Goal: Find specific page/section: Find specific page/section

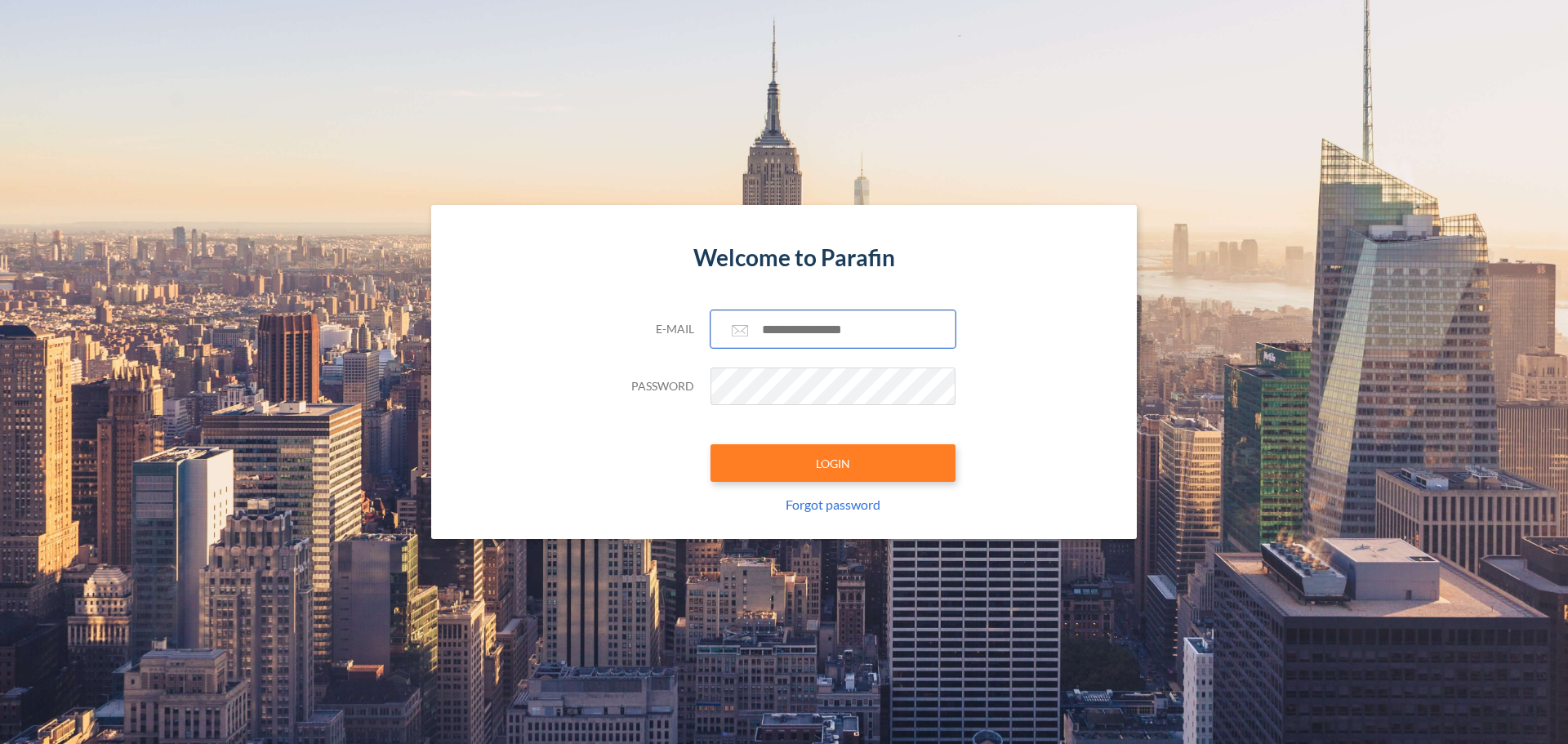
type input "**********"
click at [750, 439] on div "**********" at bounding box center [783, 425] width 343 height 229
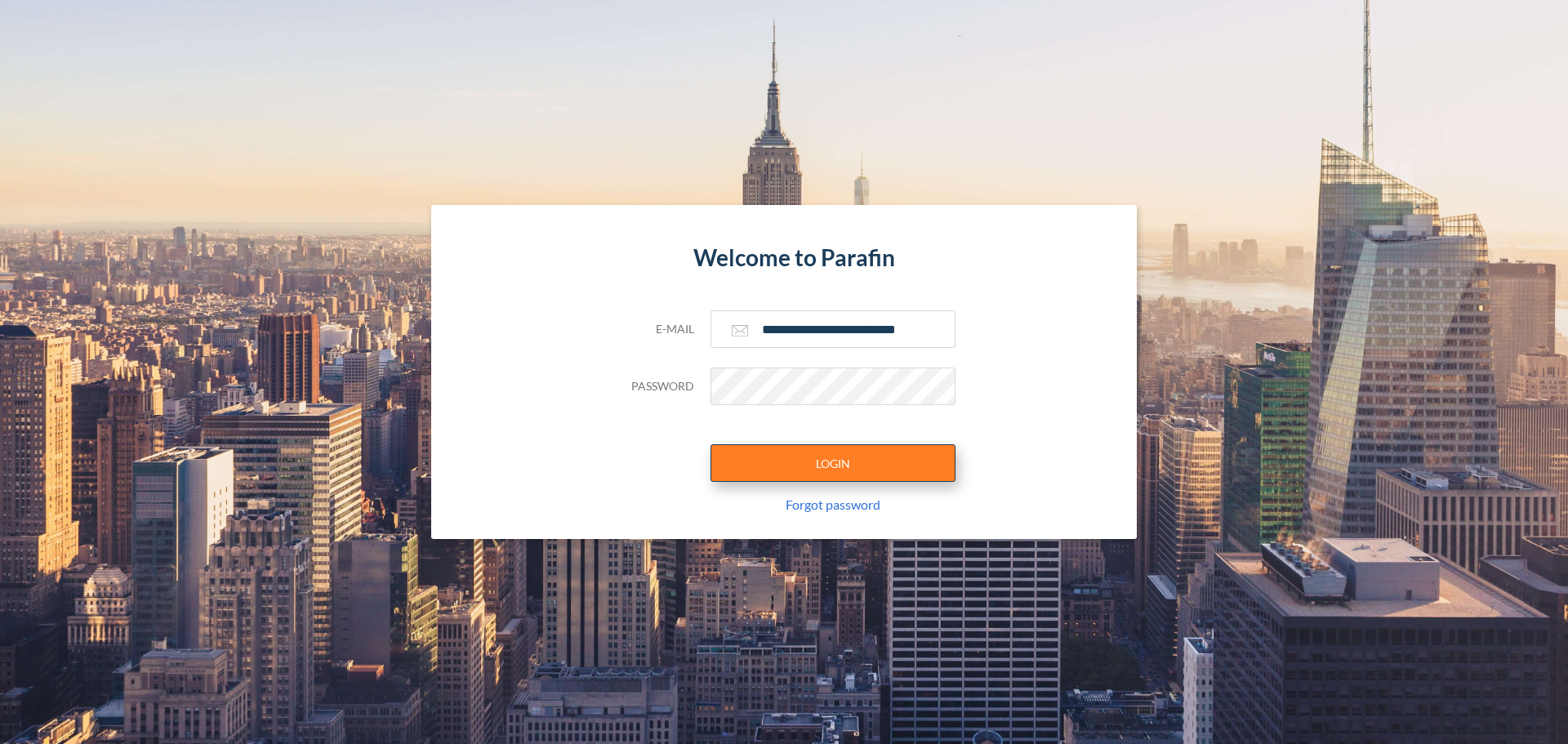
click at [769, 470] on button "LOGIN" at bounding box center [832, 463] width 245 height 37
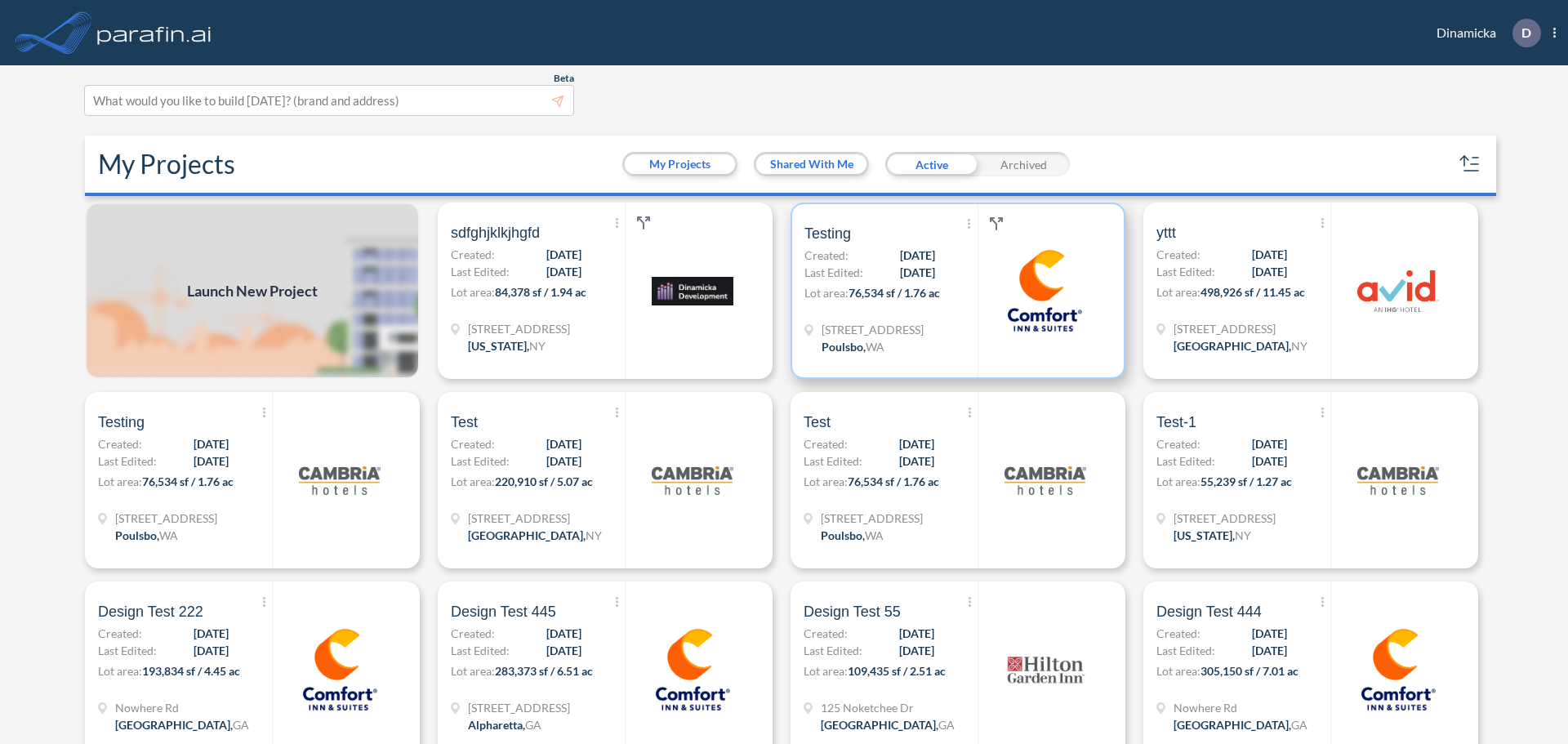
click at [977, 346] on div at bounding box center [1044, 290] width 134 height 173
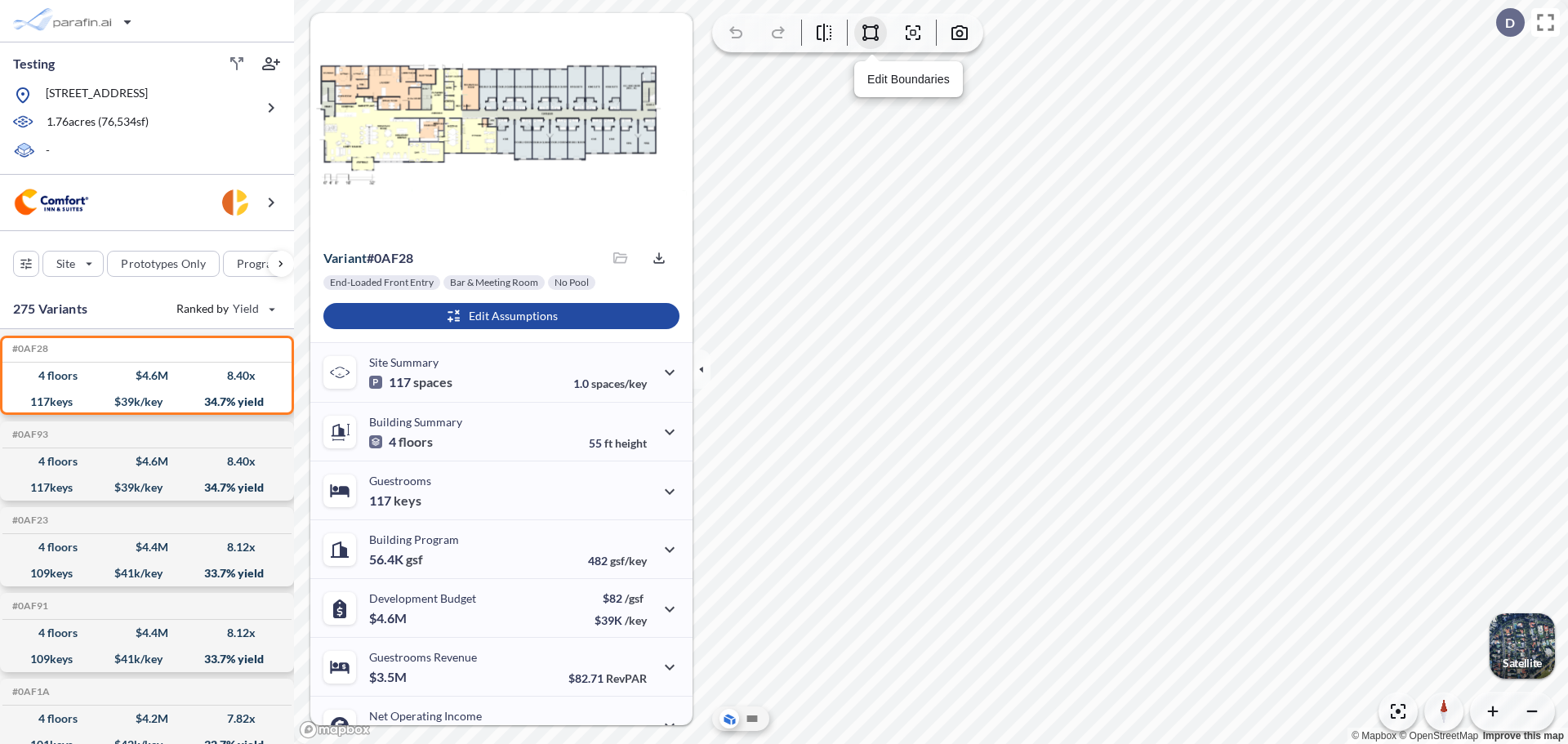
click at [874, 25] on icon "button" at bounding box center [870, 33] width 17 height 17
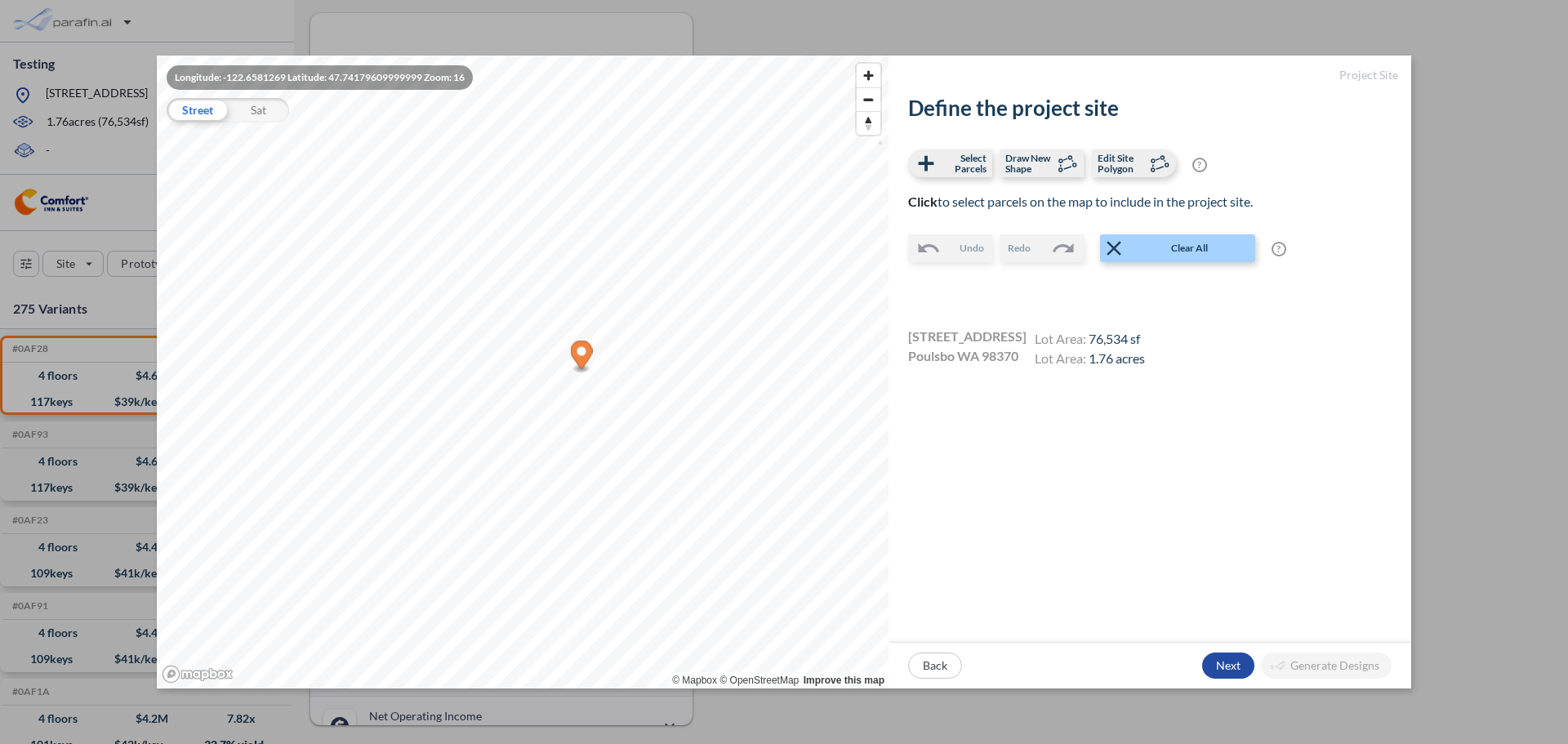
click at [1438, 24] on div "Longitude: -122.6581269 Latitude: 47.74179609999999 Zoom: [STREET_ADDRESS] © Ma…" at bounding box center [784, 372] width 1568 height 744
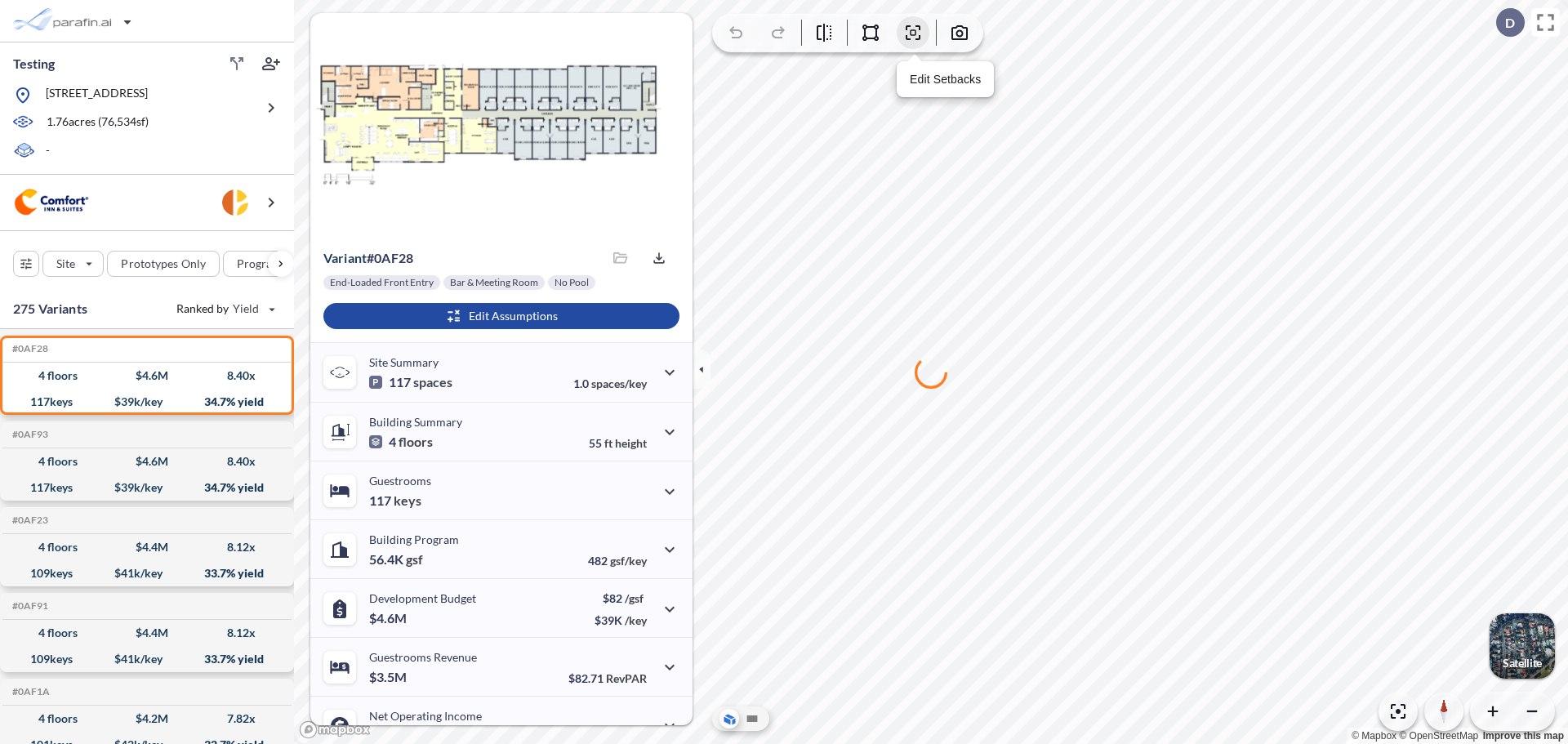
click at [914, 27] on icon "button" at bounding box center [912, 33] width 20 height 20
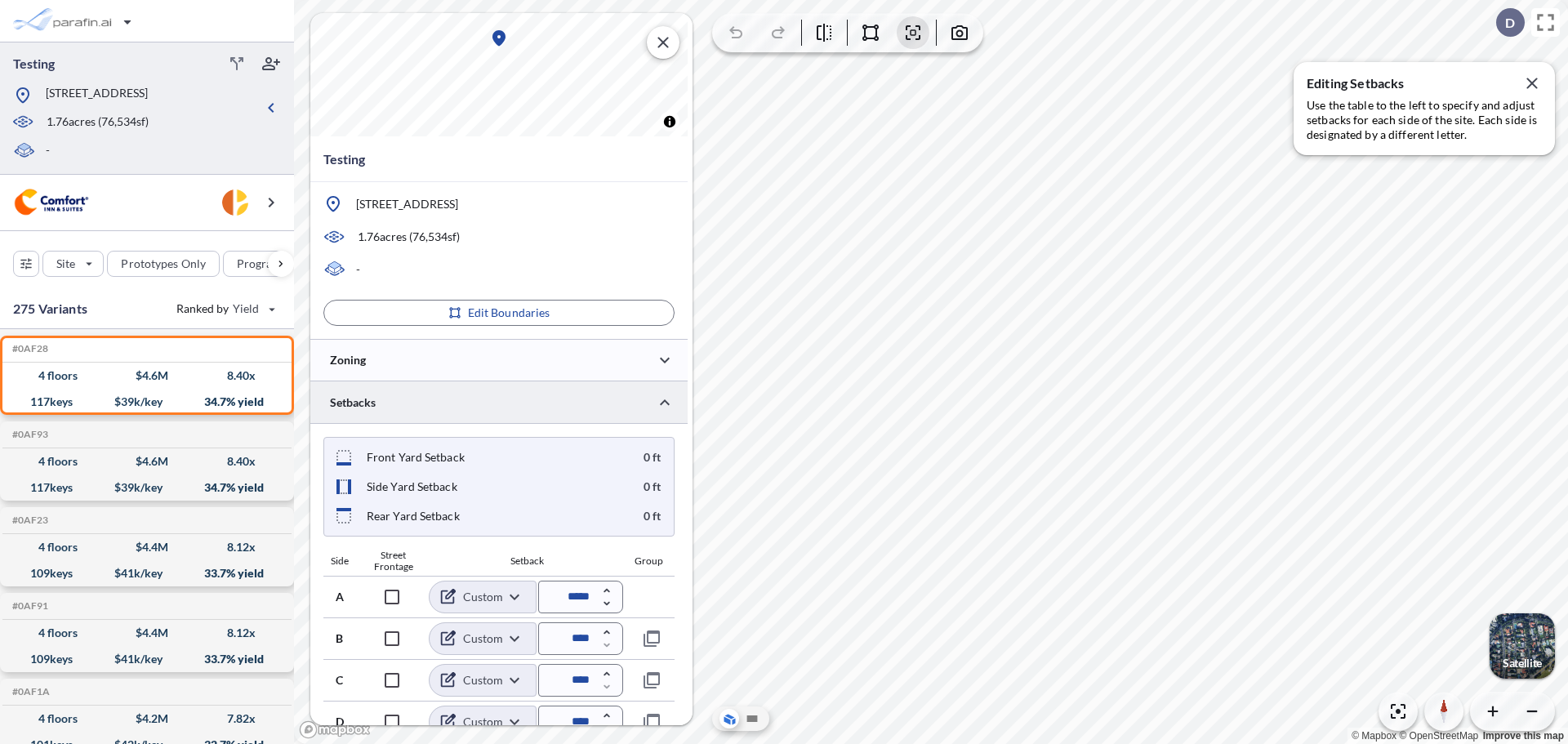
scroll to position [90, 0]
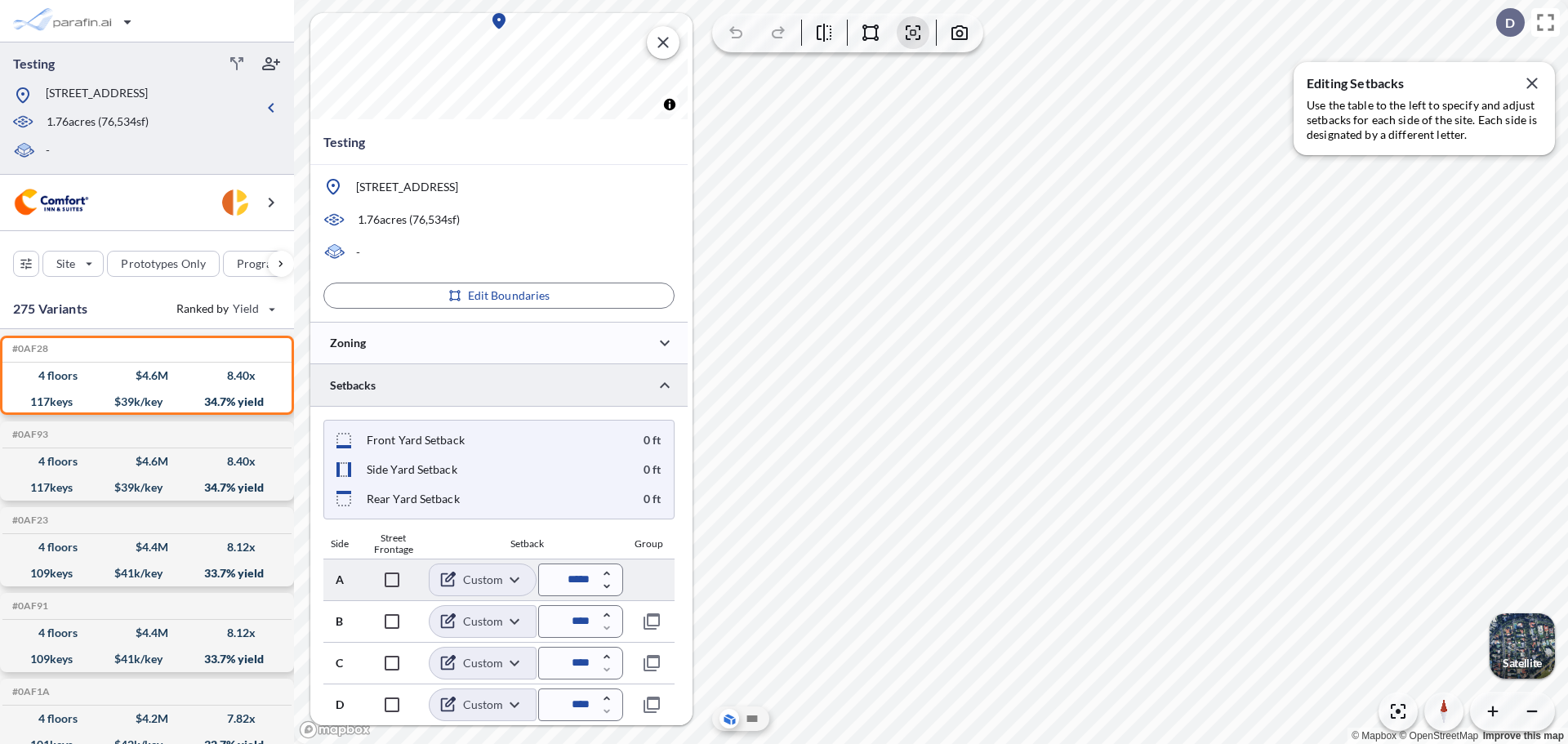
click at [512, 572] on body "Testing [STREET_ADDRESS] 1.76 acres ( 76,534 sf) - Site Prototypes Only Program…" at bounding box center [784, 372] width 1568 height 744
click at [520, 559] on div at bounding box center [784, 372] width 1568 height 744
click at [512, 584] on body "Testing [STREET_ADDRESS] 1.76 acres ( 76,534 sf) - Site Prototypes Only Program…" at bounding box center [784, 372] width 1568 height 744
click at [512, 579] on div at bounding box center [784, 372] width 1568 height 744
click at [518, 578] on body "Testing [STREET_ADDRESS] 1.76 acres ( 76,534 sf) - Site Prototypes Only Program…" at bounding box center [784, 372] width 1568 height 744
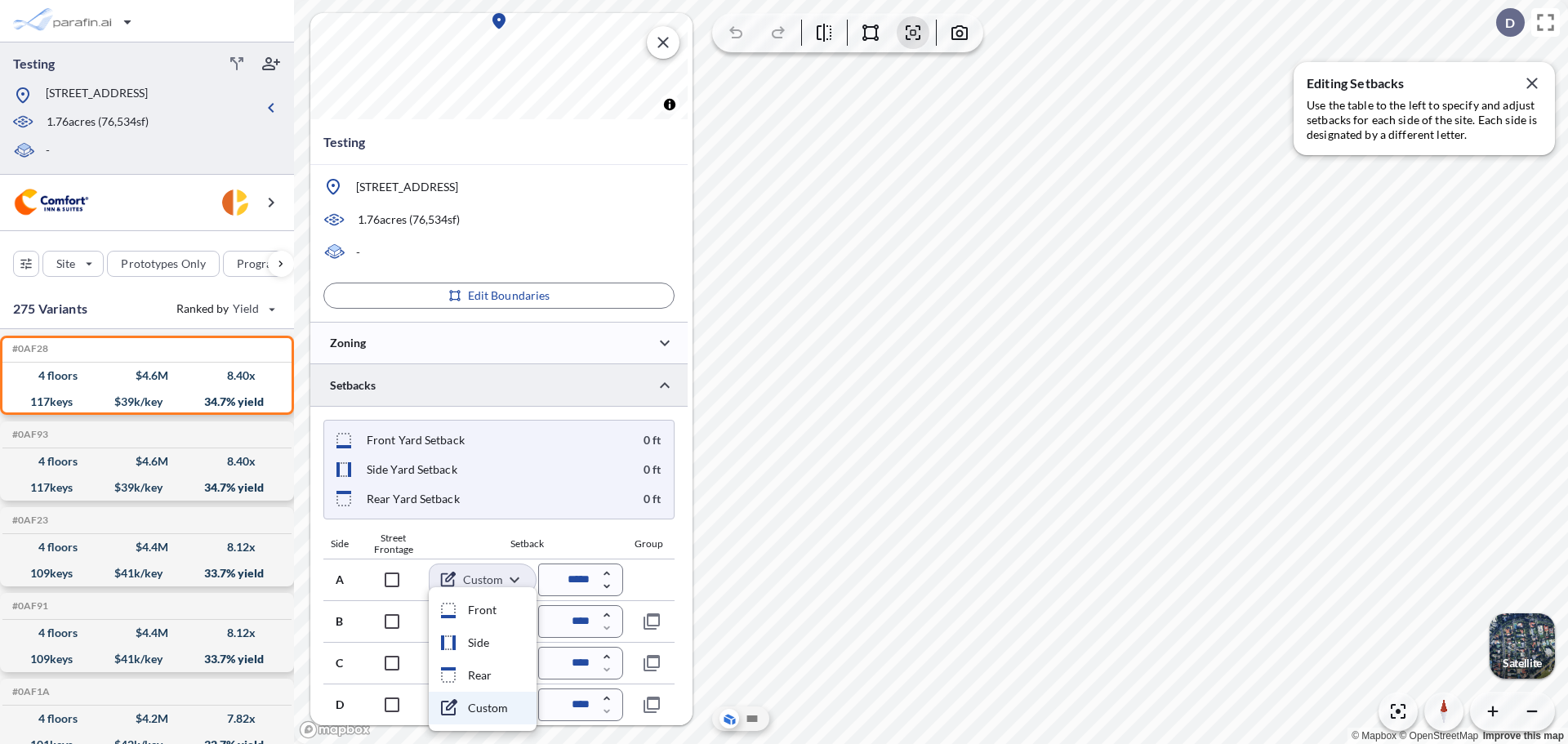
click at [518, 578] on div at bounding box center [784, 372] width 1568 height 744
click at [518, 626] on body "Testing [STREET_ADDRESS] 1.76 acres ( 76,534 sf) - Site Prototypes Only Program…" at bounding box center [784, 372] width 1568 height 744
click at [516, 577] on div at bounding box center [784, 372] width 1568 height 744
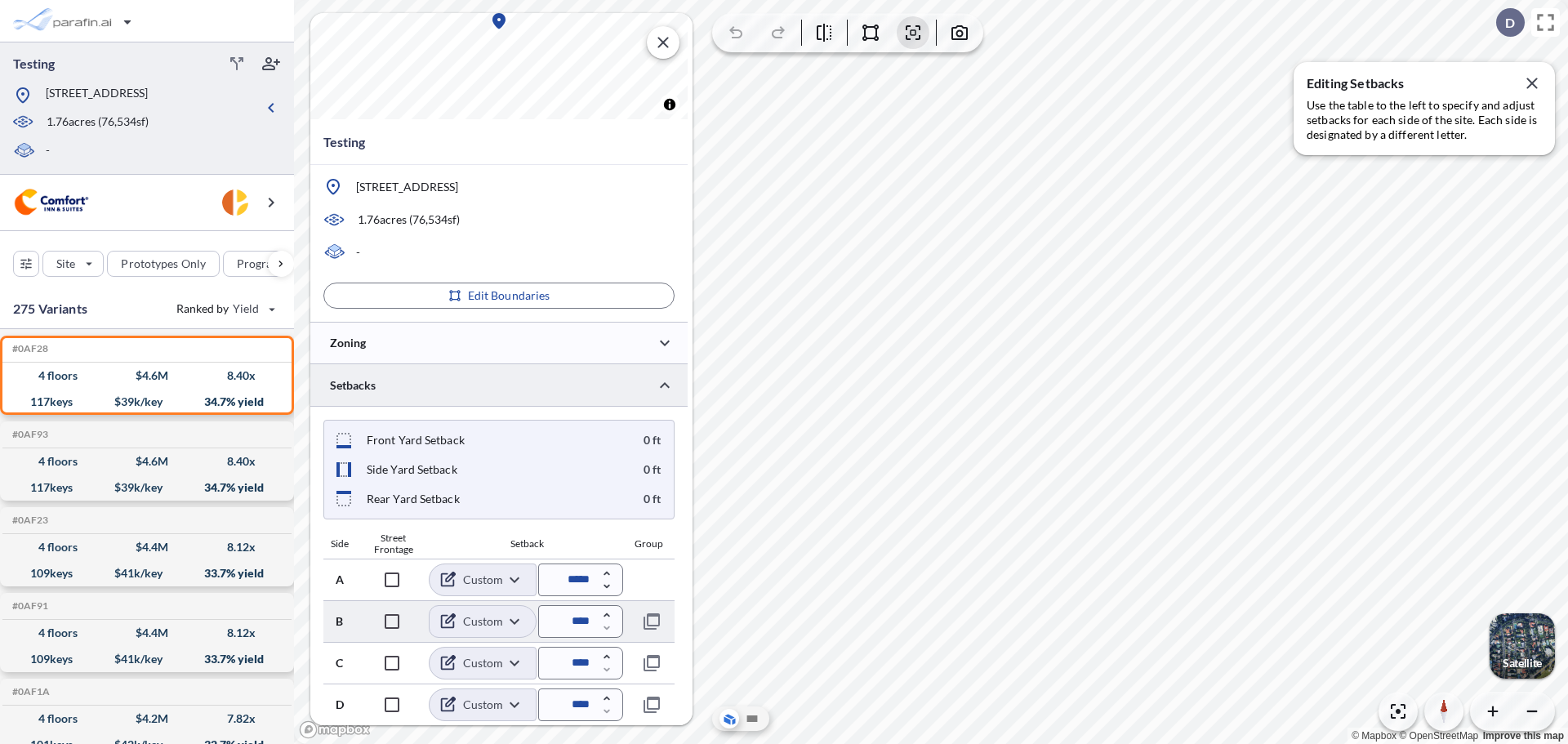
click at [520, 623] on body "Testing [STREET_ADDRESS] 1.76 acres ( 76,534 sf) - Site Prototypes Only Program…" at bounding box center [784, 372] width 1568 height 744
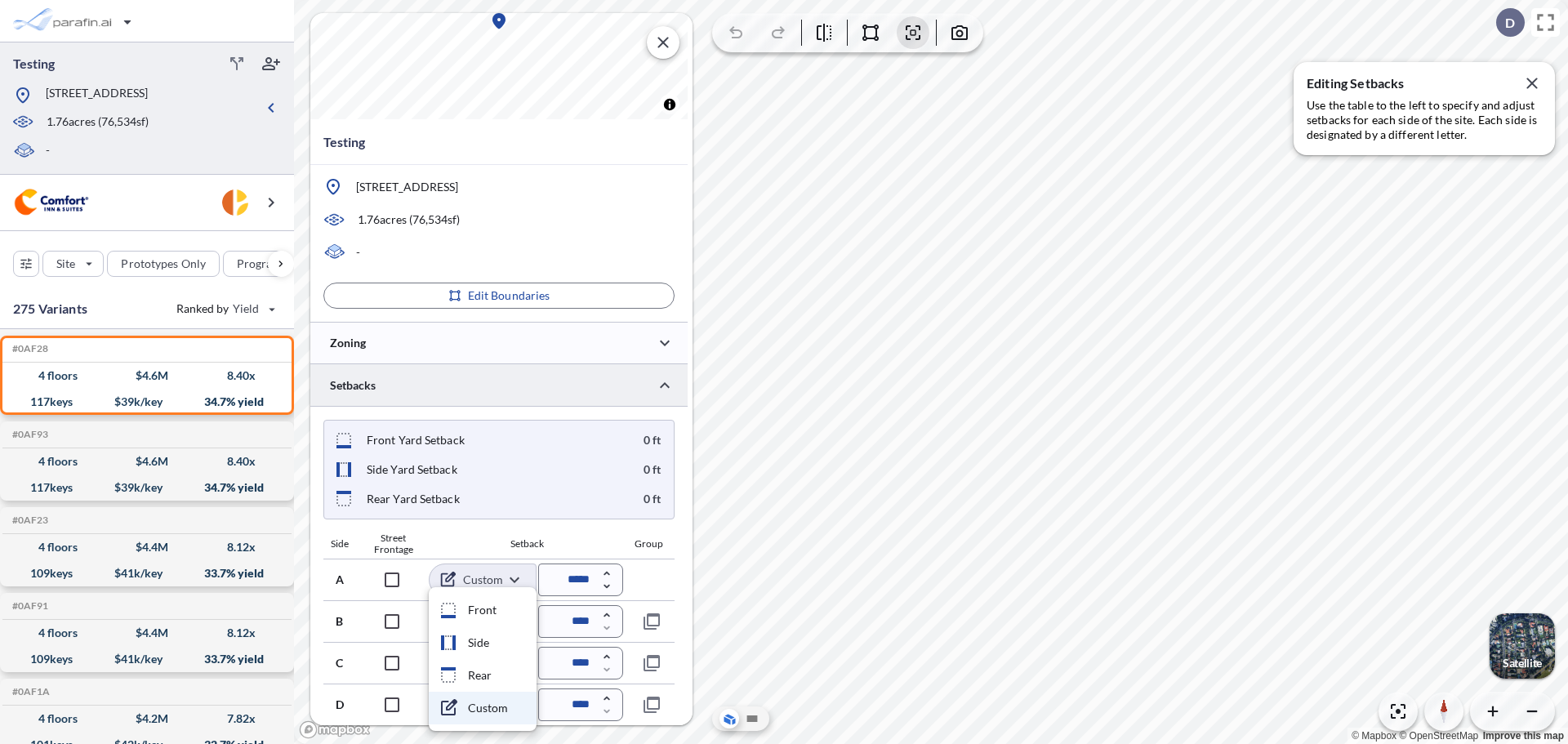
click at [513, 576] on div at bounding box center [784, 372] width 1568 height 744
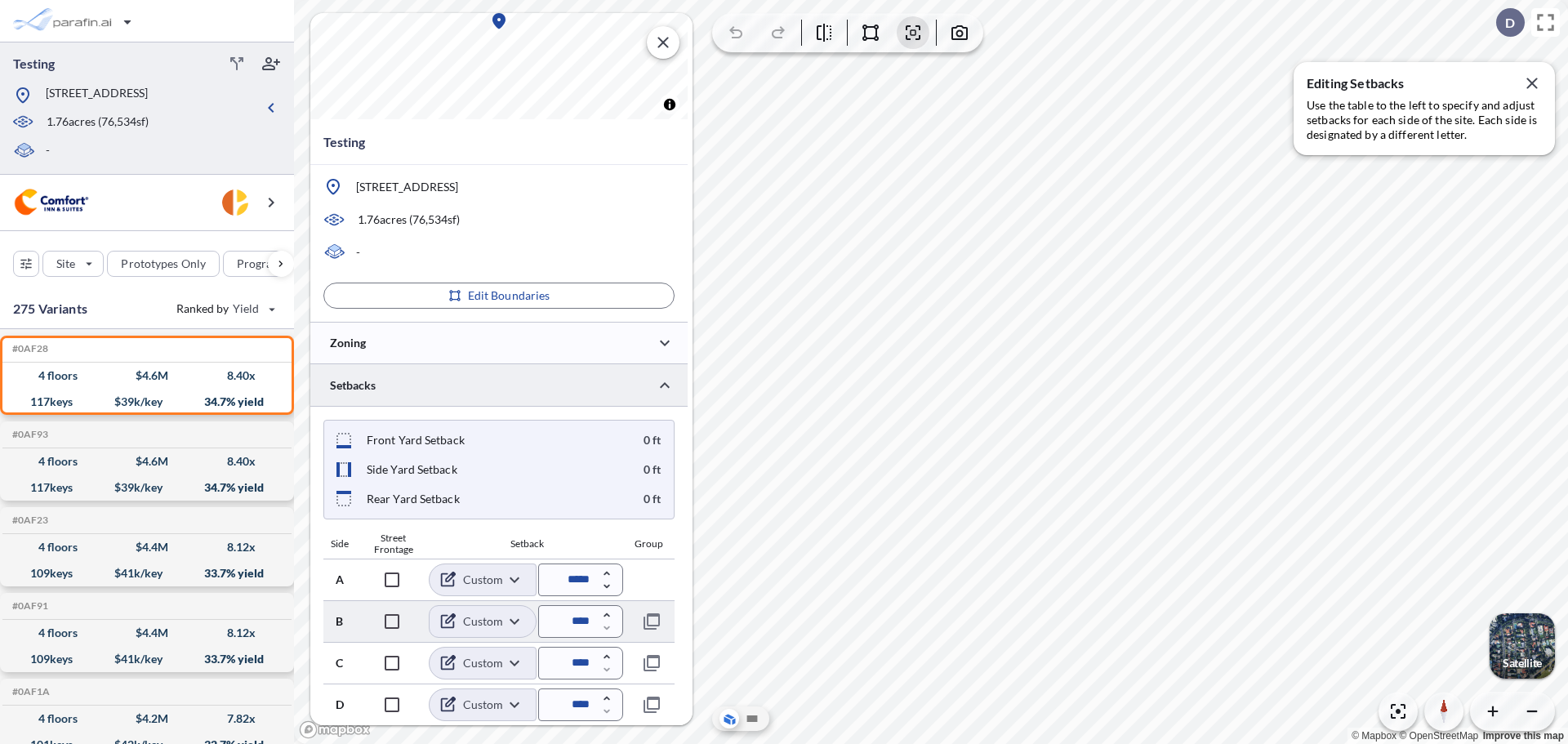
click at [520, 624] on body "Testing [STREET_ADDRESS] 1.76 acres ( 76,534 sf) - Site Prototypes Only Program…" at bounding box center [784, 372] width 1568 height 744
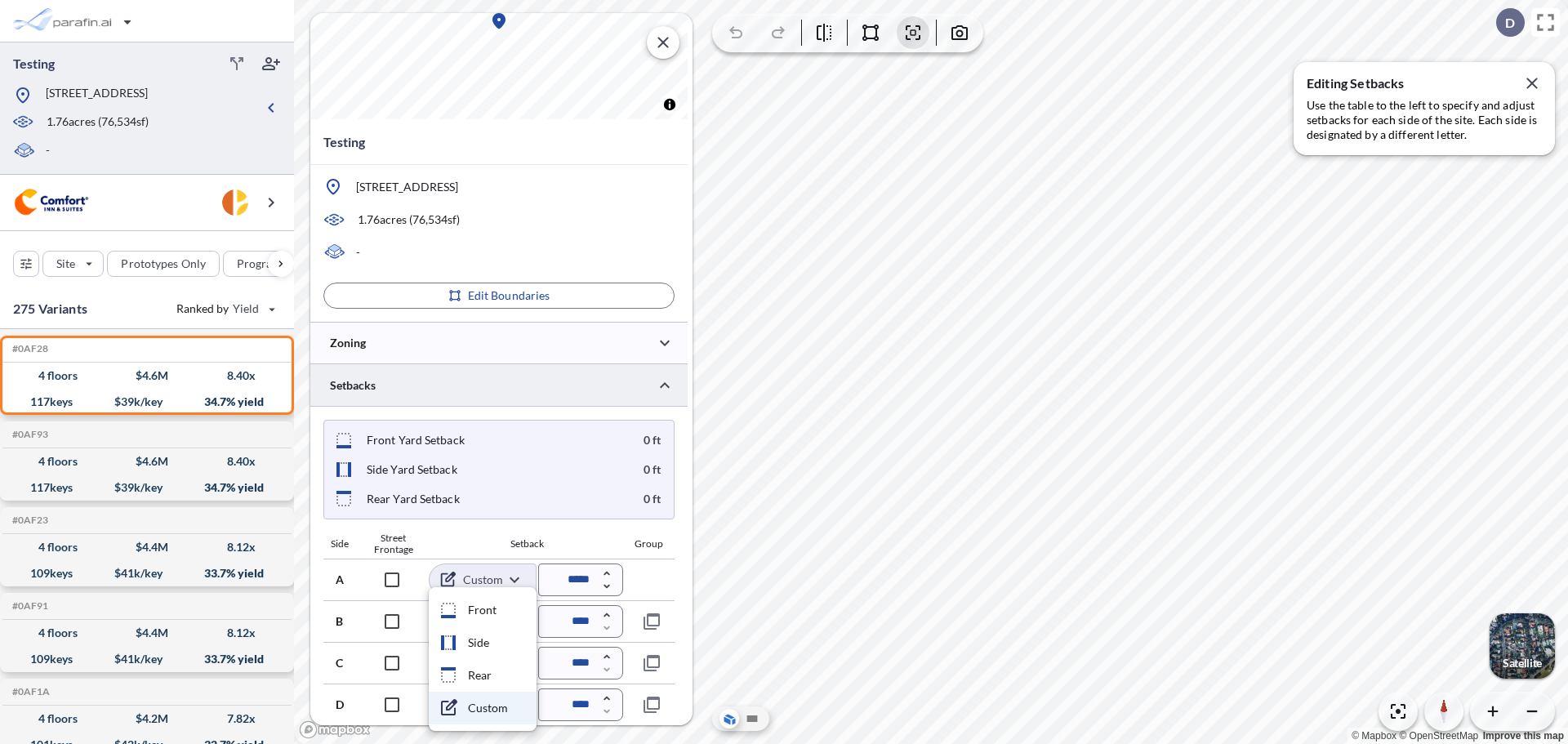
click at [512, 587] on ul "Front Side Rear Custom" at bounding box center [483, 658] width 108 height 144
click at [522, 566] on div at bounding box center [784, 372] width 1568 height 744
click at [499, 632] on body "Testing [STREET_ADDRESS] 1.76 acres ( 76,534 sf) - Site Prototypes Only Program…" at bounding box center [784, 372] width 1568 height 744
click at [491, 645] on li "Side" at bounding box center [483, 642] width 108 height 33
type input "****"
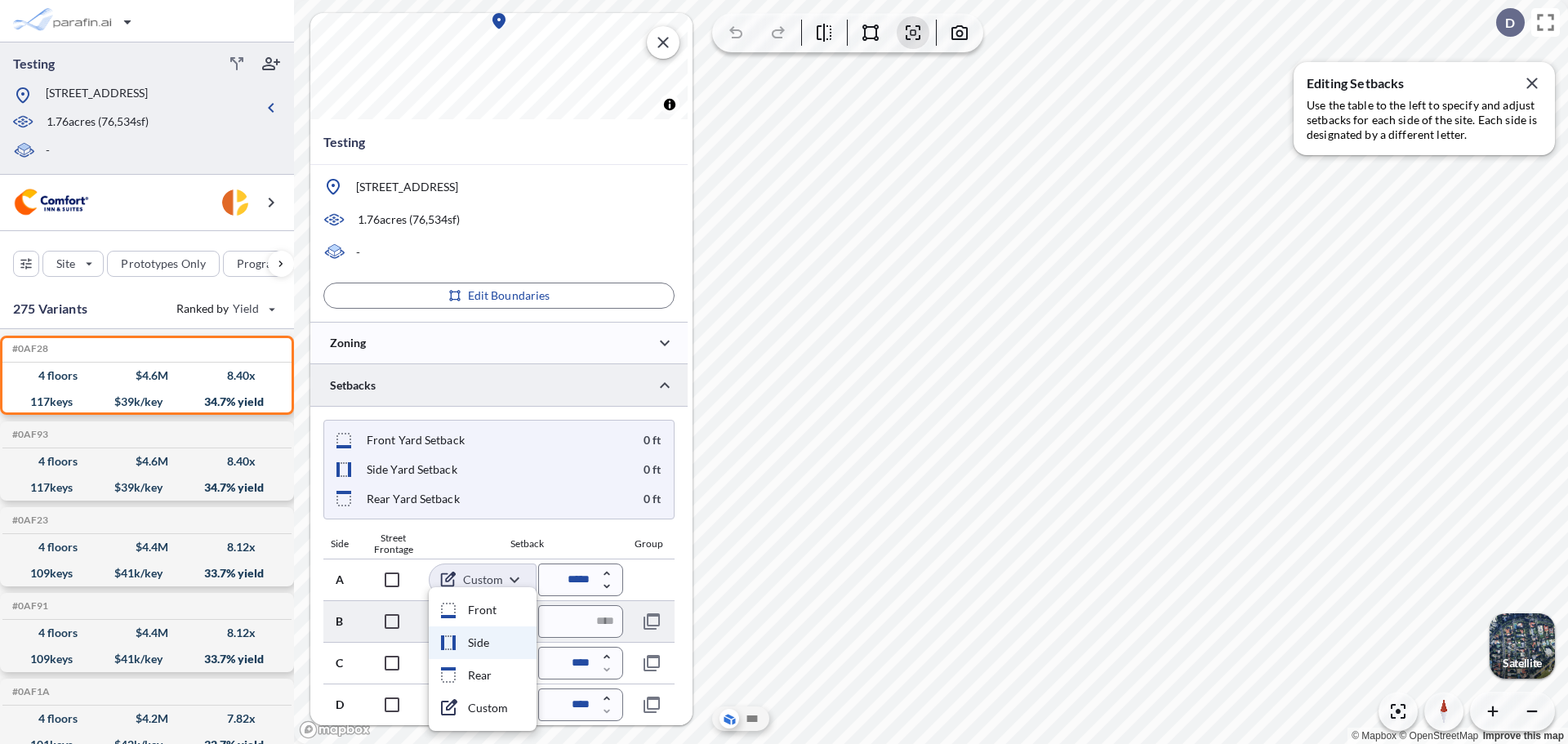
click at [501, 632] on body "Testing [STREET_ADDRESS] 1.76 acres ( 76,534 sf) - Site Prototypes Only Program…" at bounding box center [784, 372] width 1568 height 744
click at [686, 599] on div at bounding box center [784, 372] width 1568 height 744
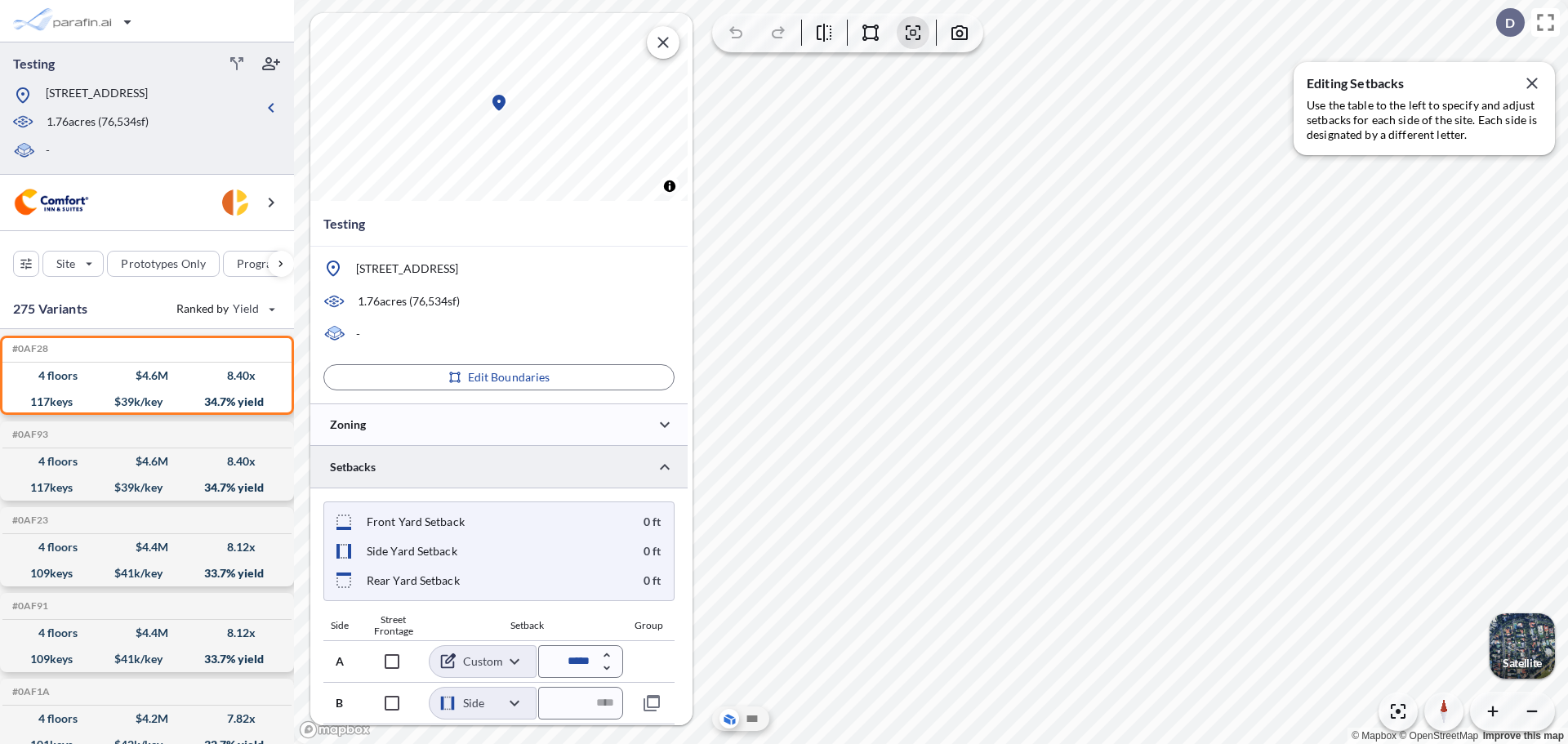
scroll to position [0, 0]
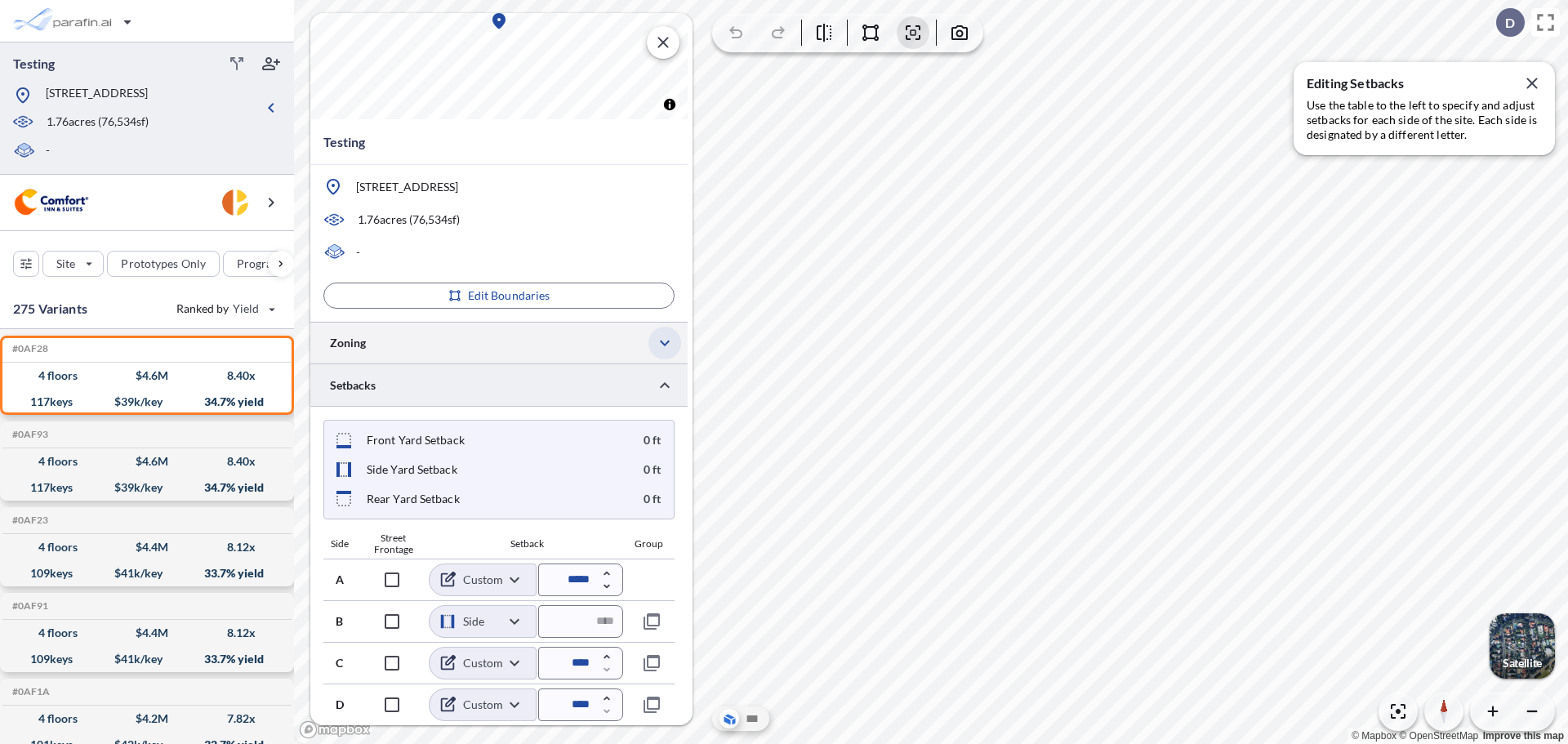
click at [658, 342] on icon "button" at bounding box center [664, 342] width 20 height 20
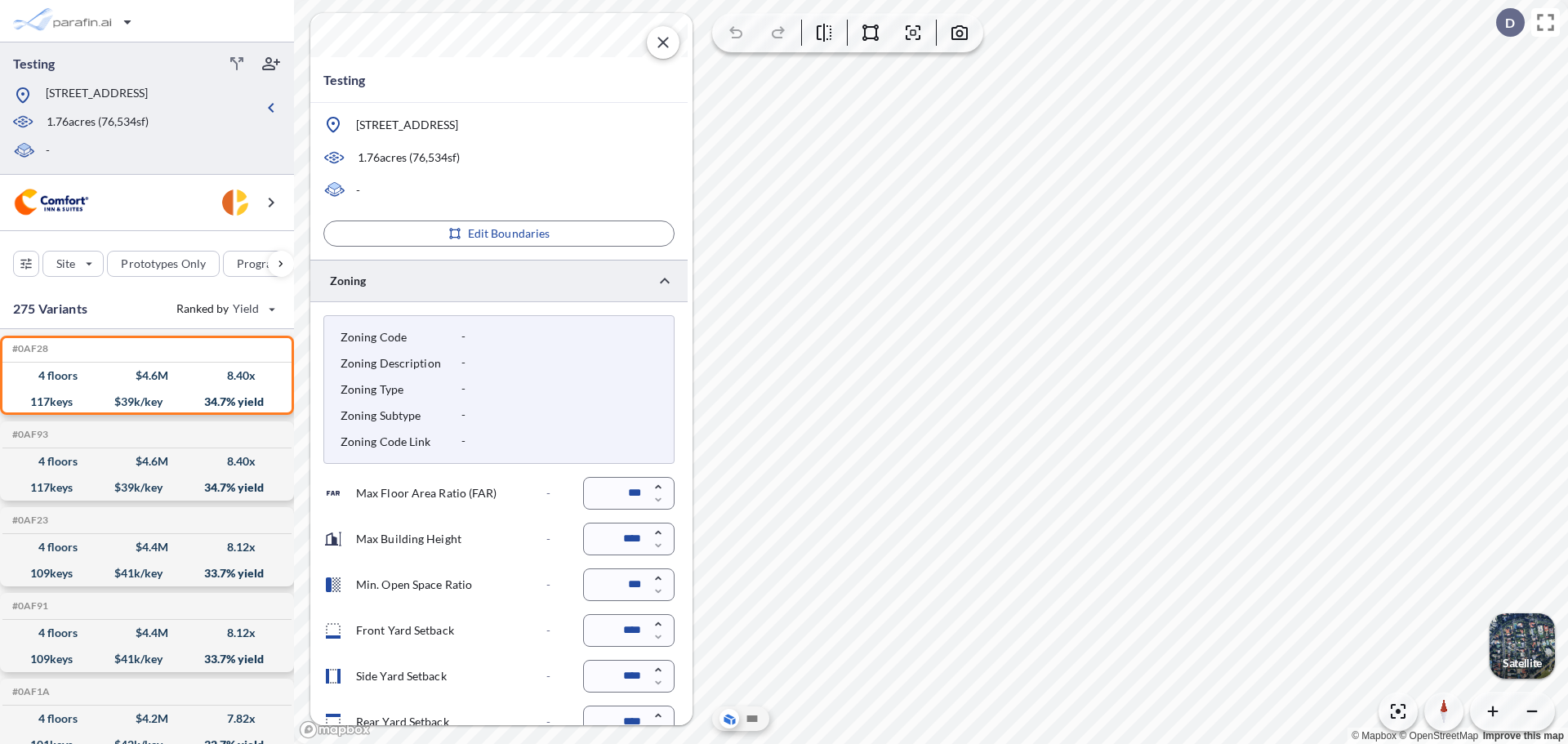
scroll to position [219, 0]
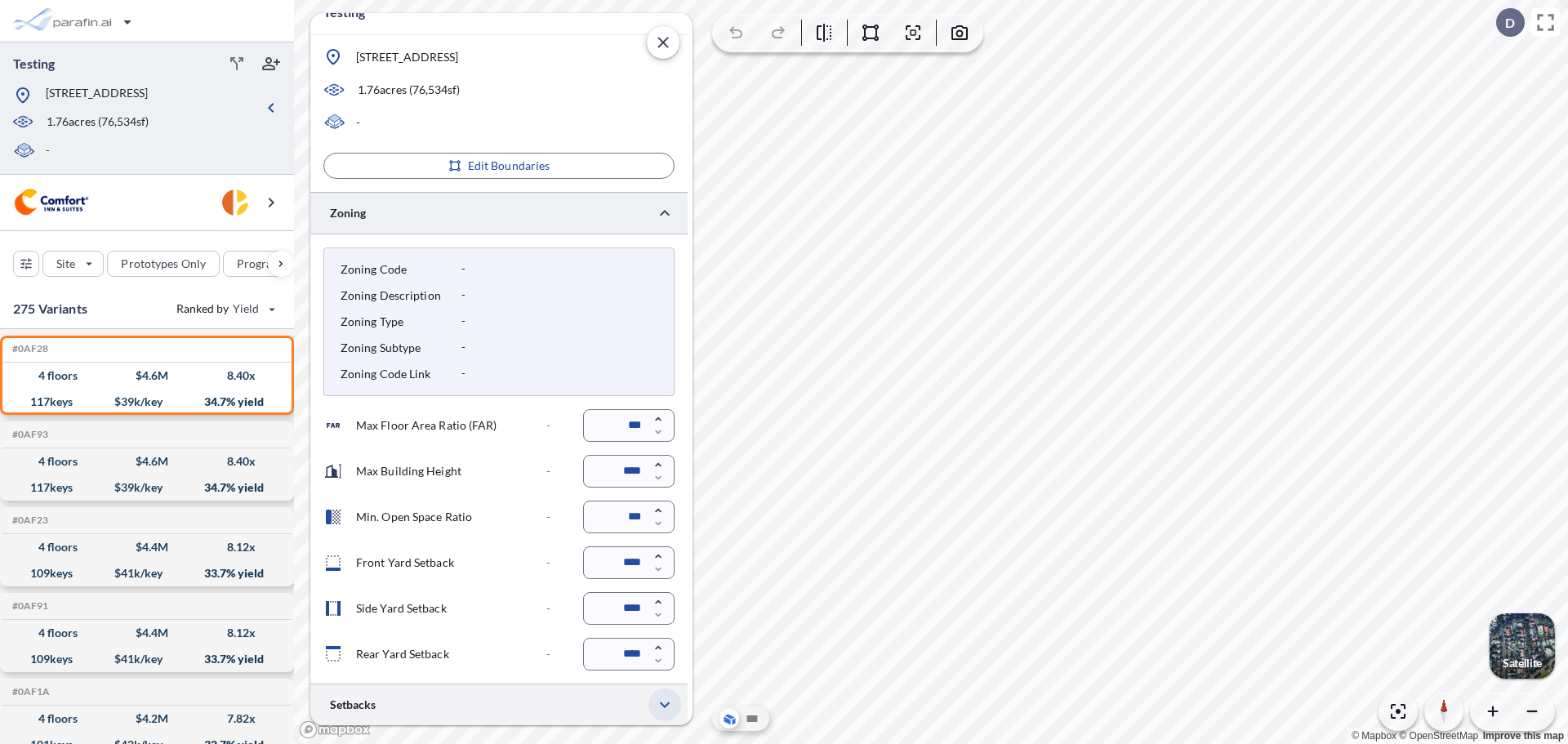
click at [672, 696] on icon "button" at bounding box center [664, 704] width 20 height 20
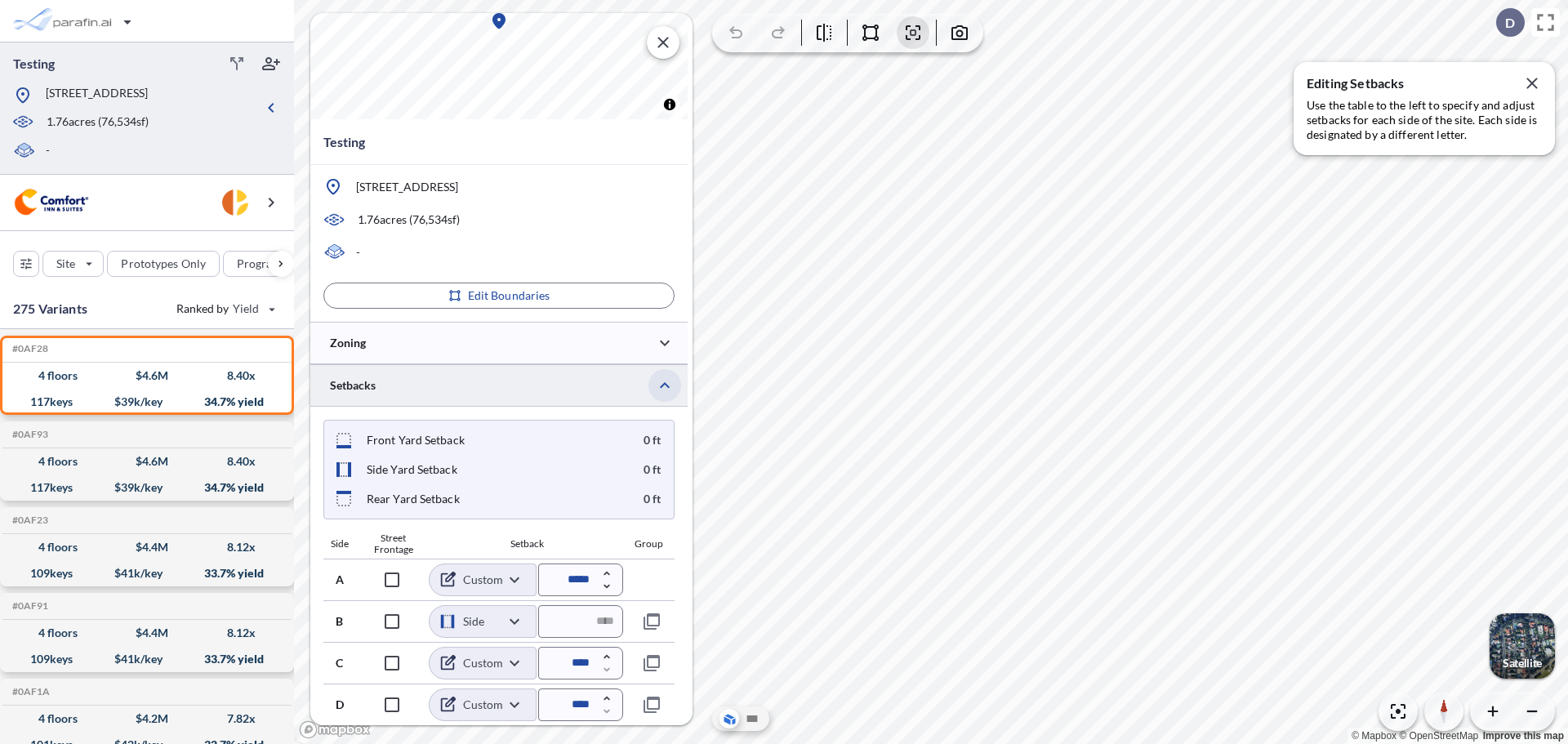
scroll to position [90, 0]
click at [513, 583] on body "Testing [STREET_ADDRESS] 1.76 acres ( 76,534 sf) - Site Prototypes Only Program…" at bounding box center [784, 372] width 1568 height 744
click at [516, 565] on div at bounding box center [784, 372] width 1568 height 744
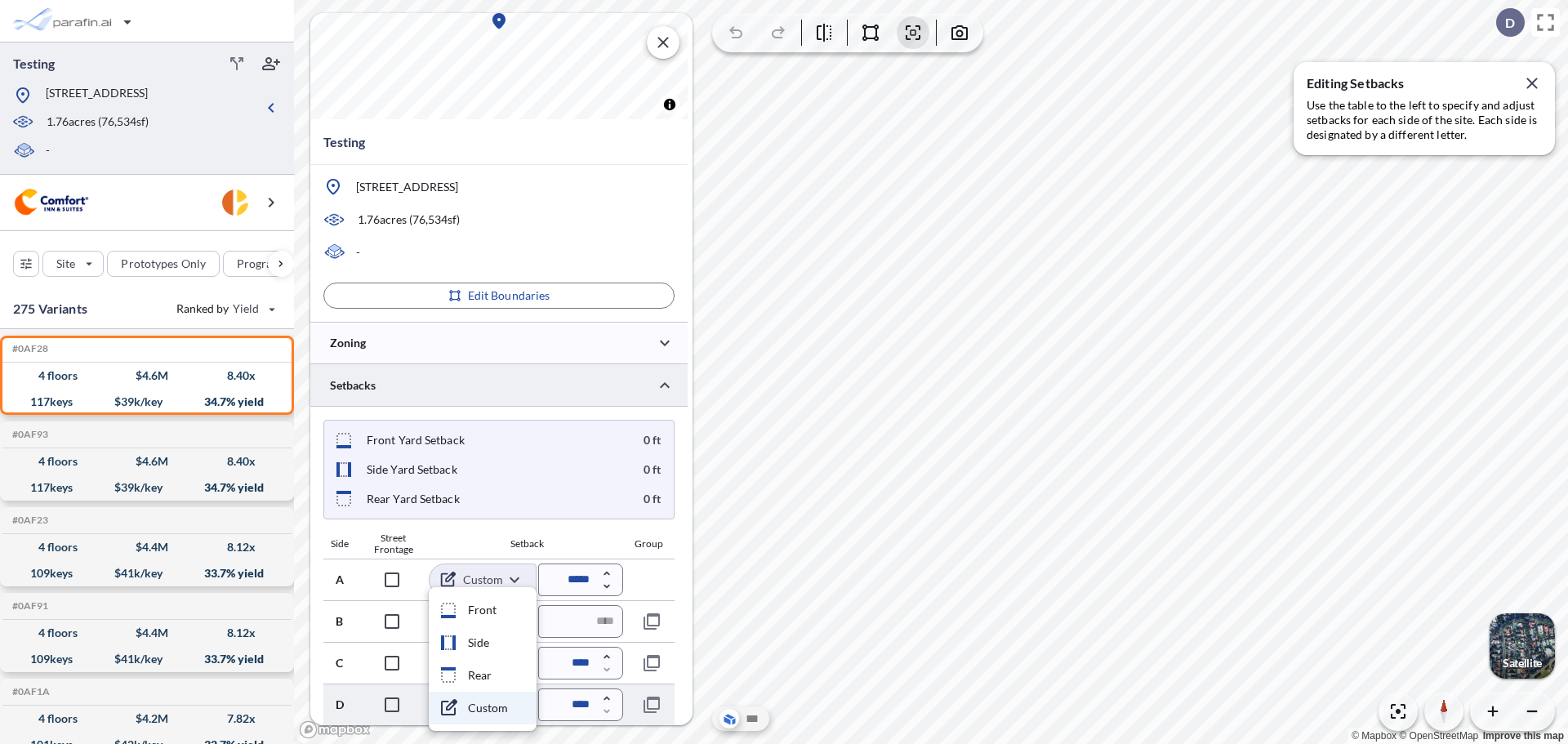
click at [513, 696] on body "Testing [STREET_ADDRESS] 1.76 acres ( 76,534 sf) - Site Prototypes Only Program…" at bounding box center [784, 372] width 1568 height 744
click at [681, 584] on div at bounding box center [784, 372] width 1568 height 744
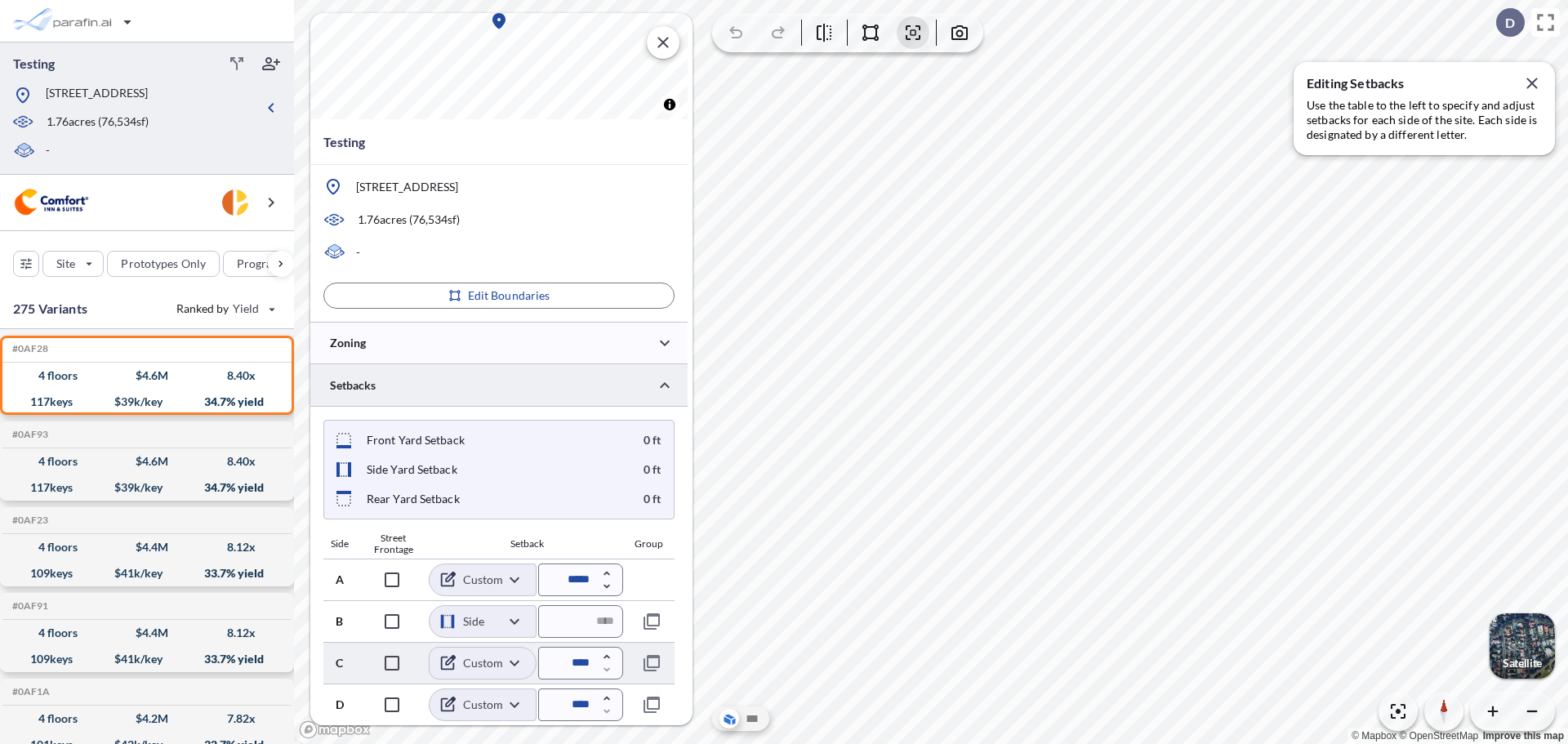
click at [521, 656] on body "Testing [STREET_ADDRESS] 1.76 acres ( 76,534 sf) - Site Prototypes Only Program…" at bounding box center [784, 372] width 1568 height 744
click at [501, 696] on li "Custom" at bounding box center [483, 708] width 108 height 33
click at [505, 633] on body "Testing [STREET_ADDRESS] 1.76 acres ( 76,534 sf) - Site Prototypes Only Program…" at bounding box center [784, 372] width 1568 height 744
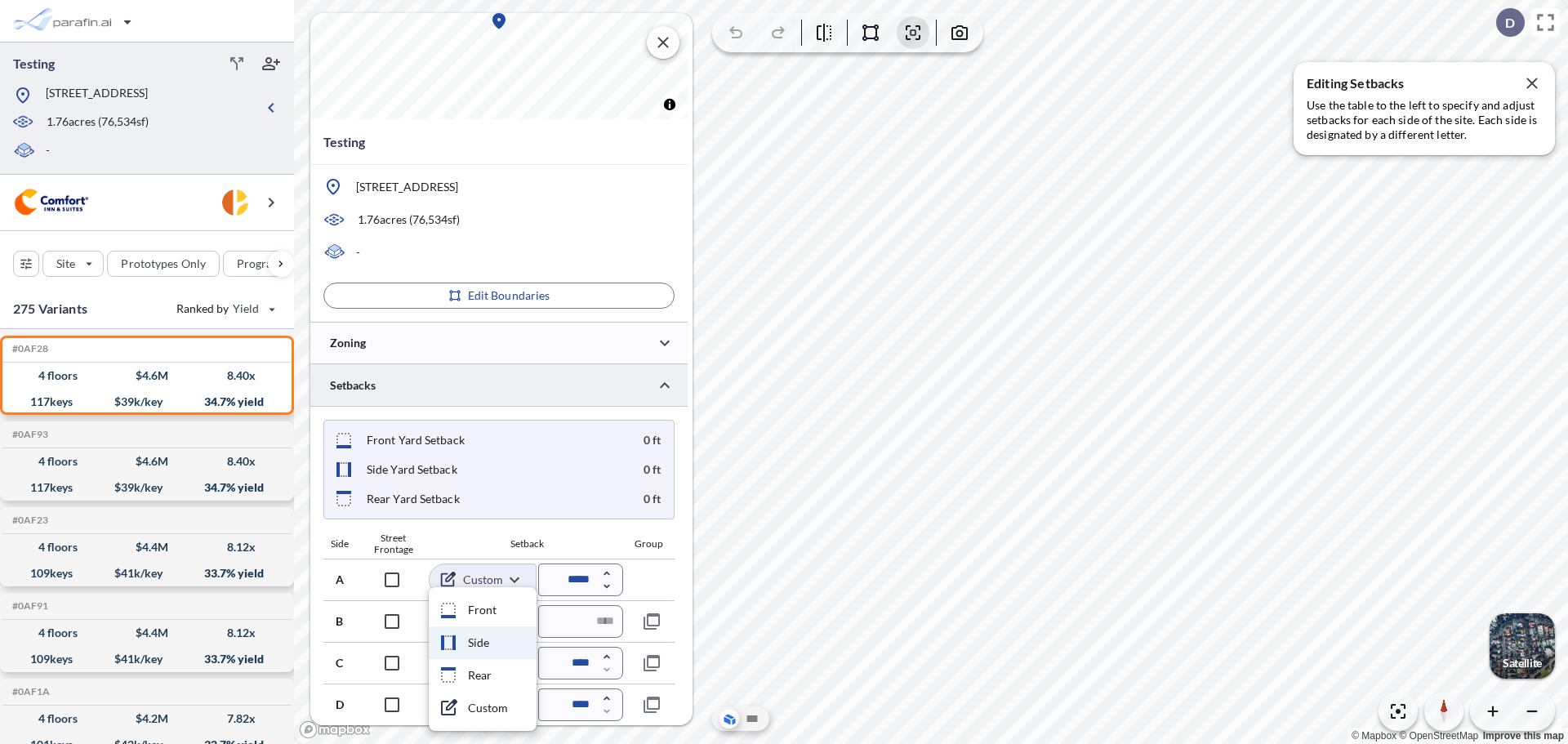
click at [626, 552] on div at bounding box center [784, 372] width 1568 height 744
click at [1529, 82] on icon "button" at bounding box center [1531, 82] width 10 height 10
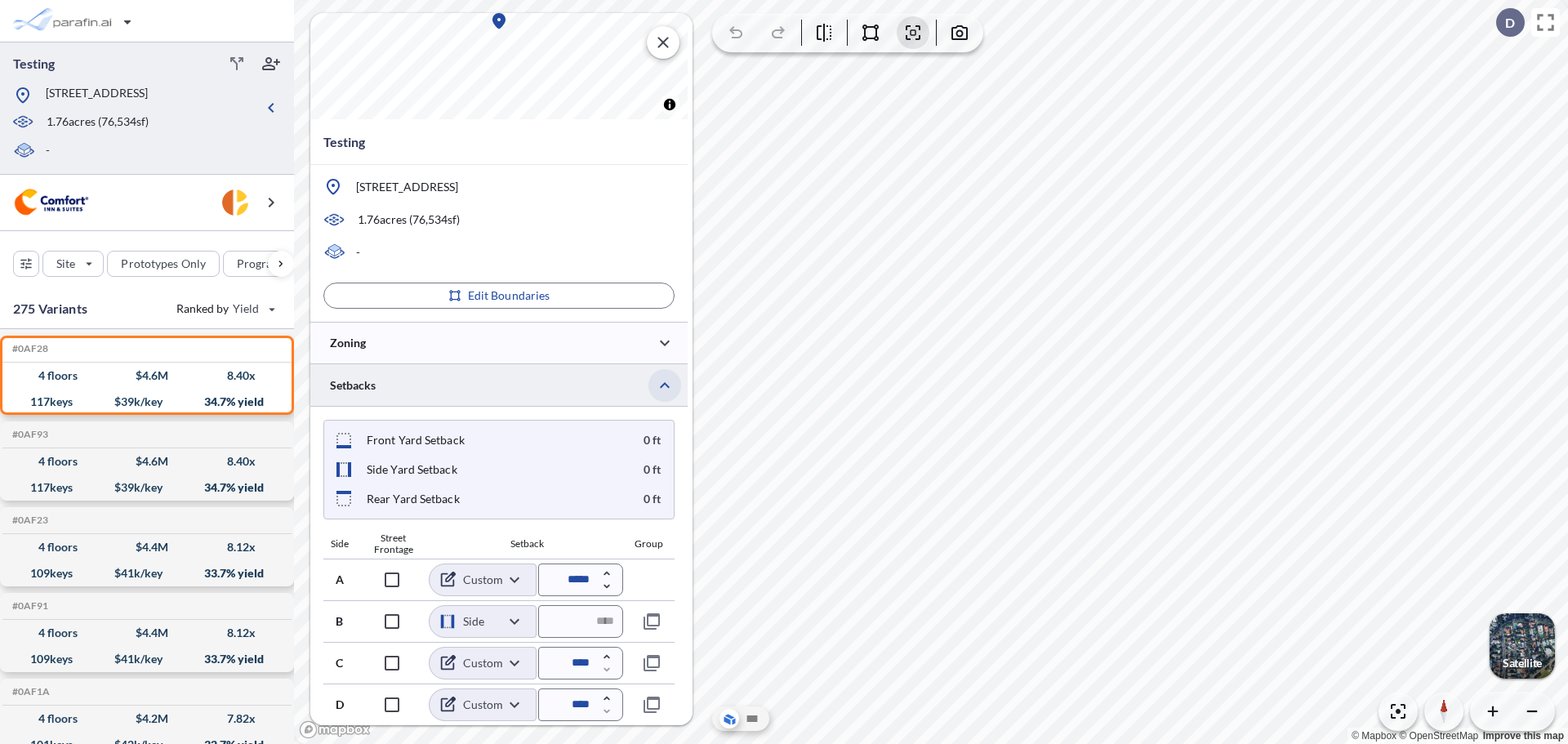
click at [659, 379] on icon "button" at bounding box center [664, 385] width 20 height 20
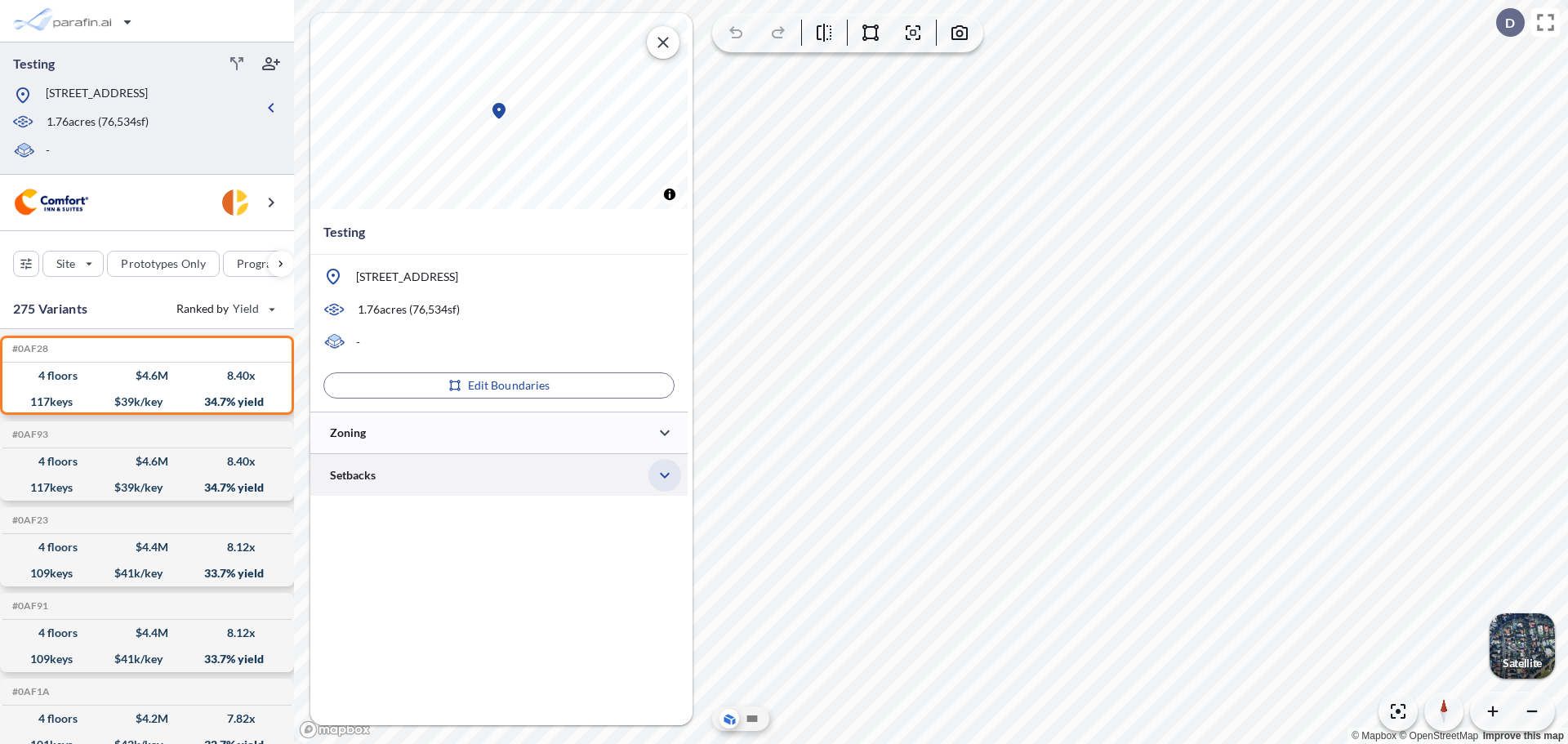
scroll to position [0, 0]
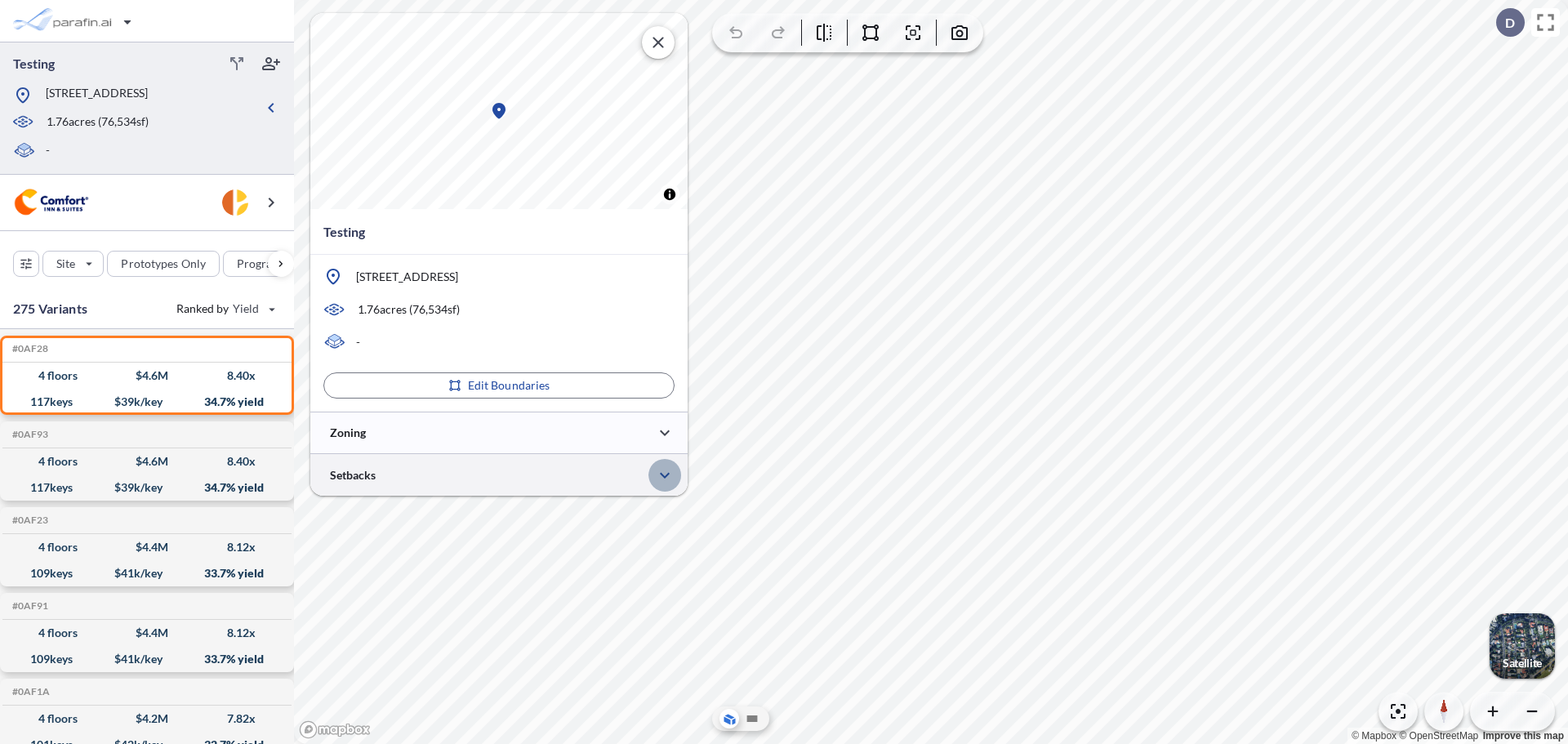
click at [653, 472] on button "button" at bounding box center [664, 474] width 33 height 33
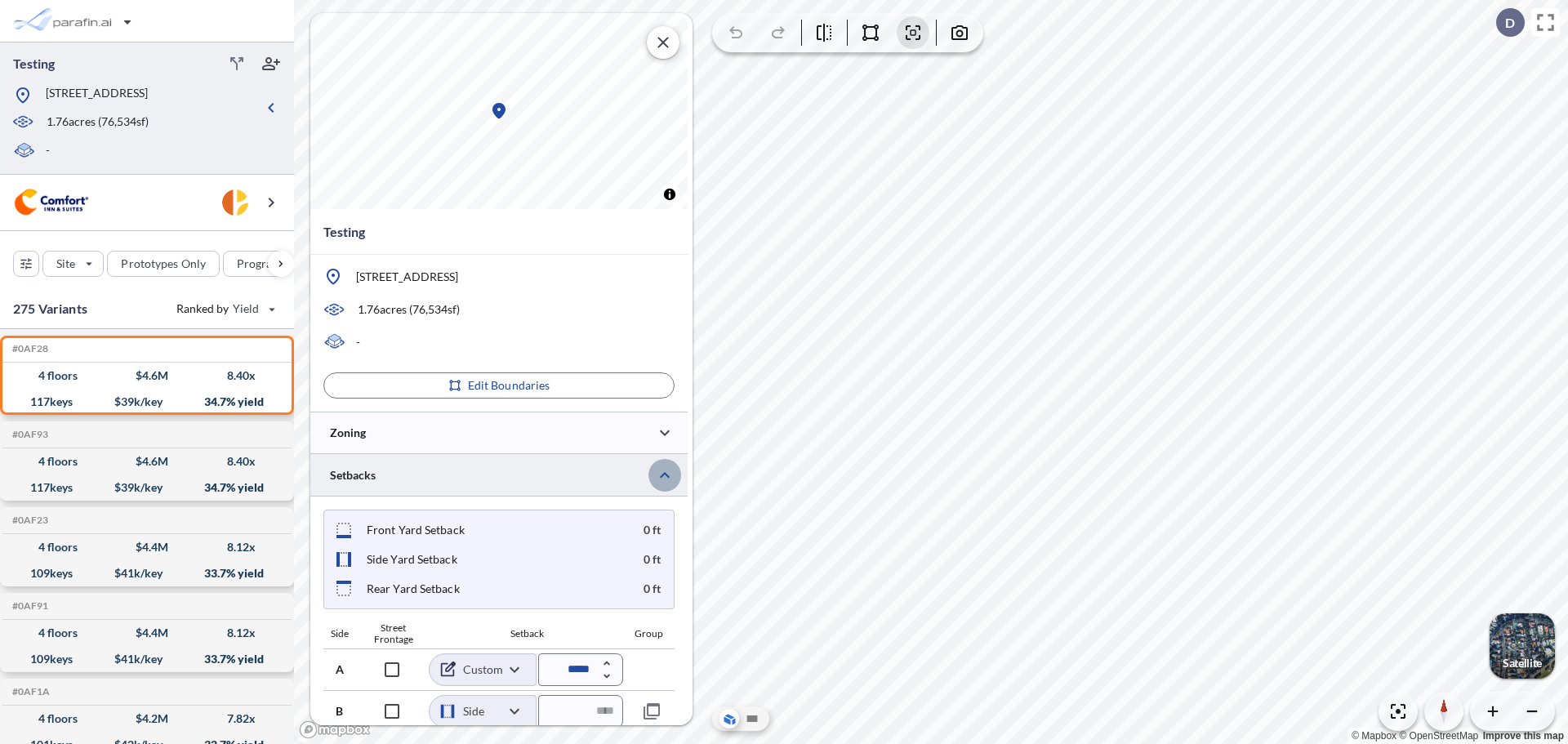
click at [651, 472] on button "button" at bounding box center [664, 474] width 33 height 33
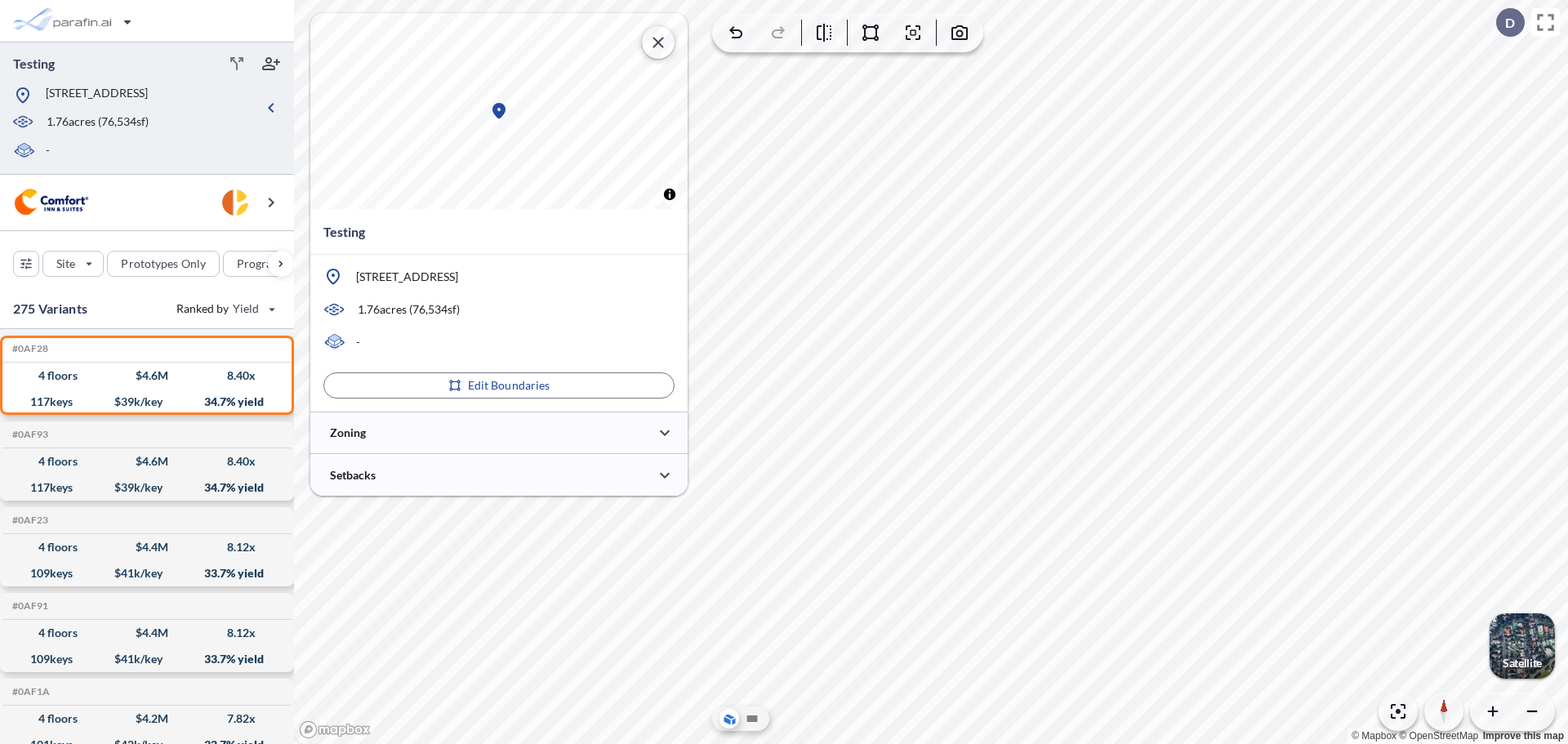
click at [648, 42] on icon "button" at bounding box center [658, 42] width 20 height 20
